Goal: Task Accomplishment & Management: Manage account settings

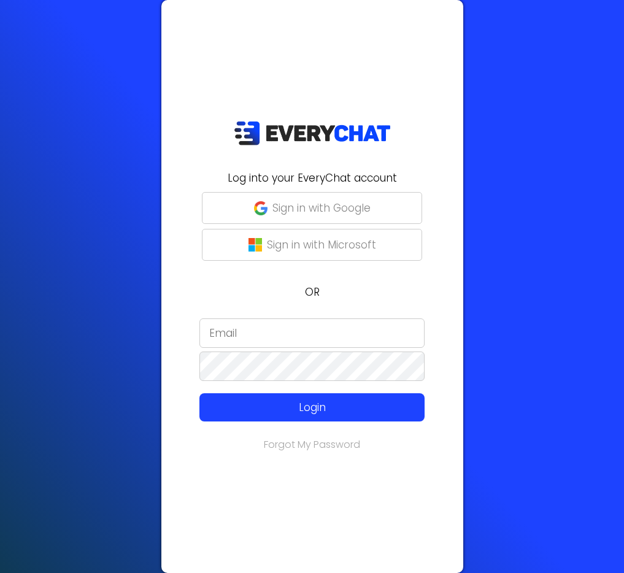
click at [297, 342] on input "email" at bounding box center [311, 333] width 225 height 29
click at [385, 199] on button "Sign in with Google" at bounding box center [312, 208] width 220 height 32
click at [265, 344] on input "email" at bounding box center [311, 333] width 225 height 29
paste input "[PERSON_NAME][EMAIL_ADDRESS][DOMAIN_NAME]"
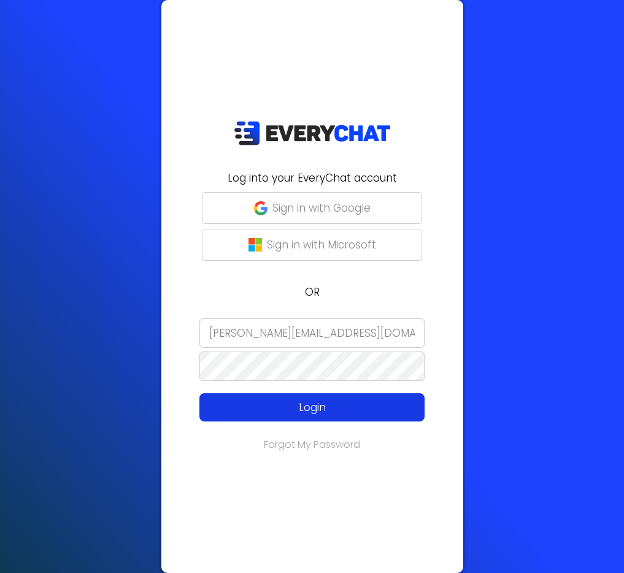
type input "[PERSON_NAME][EMAIL_ADDRESS][DOMAIN_NAME]"
click at [288, 410] on p "Login" at bounding box center [312, 408] width 180 height 16
